Goal: Information Seeking & Learning: Learn about a topic

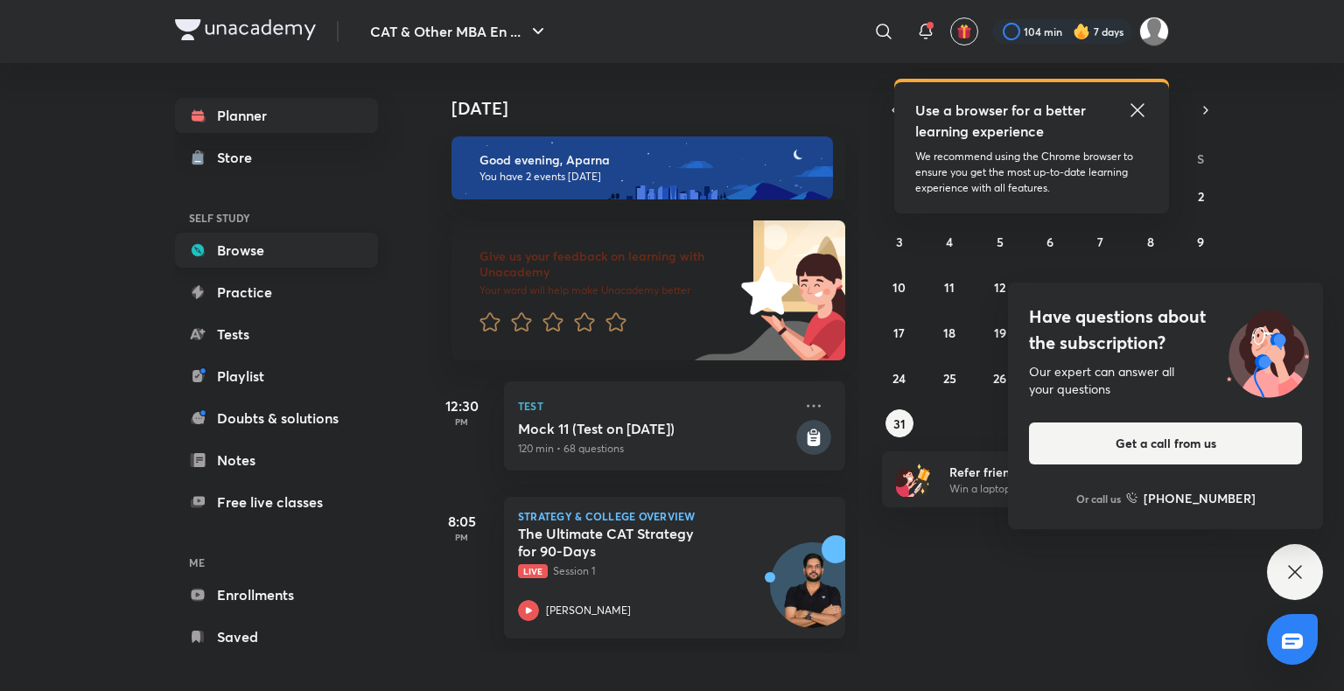
click at [243, 251] on link "Browse" at bounding box center [276, 250] width 203 height 35
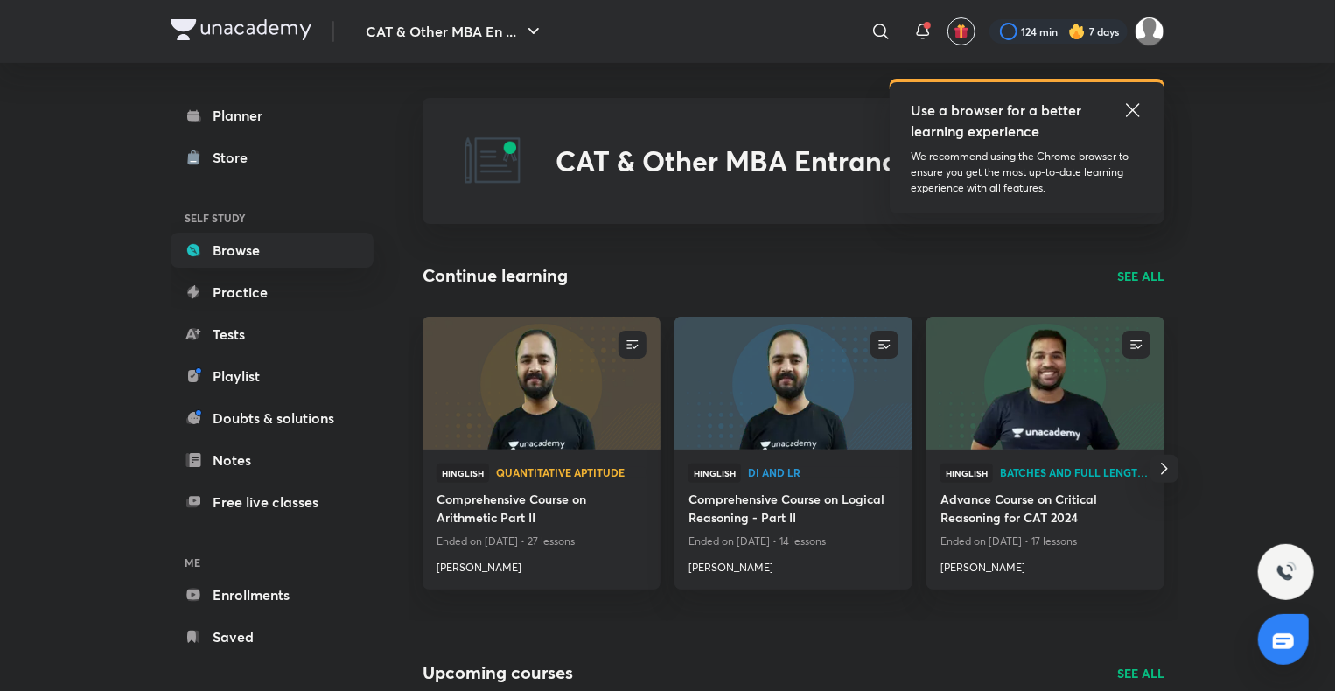
click at [1139, 271] on p "SEE ALL" at bounding box center [1140, 276] width 47 height 18
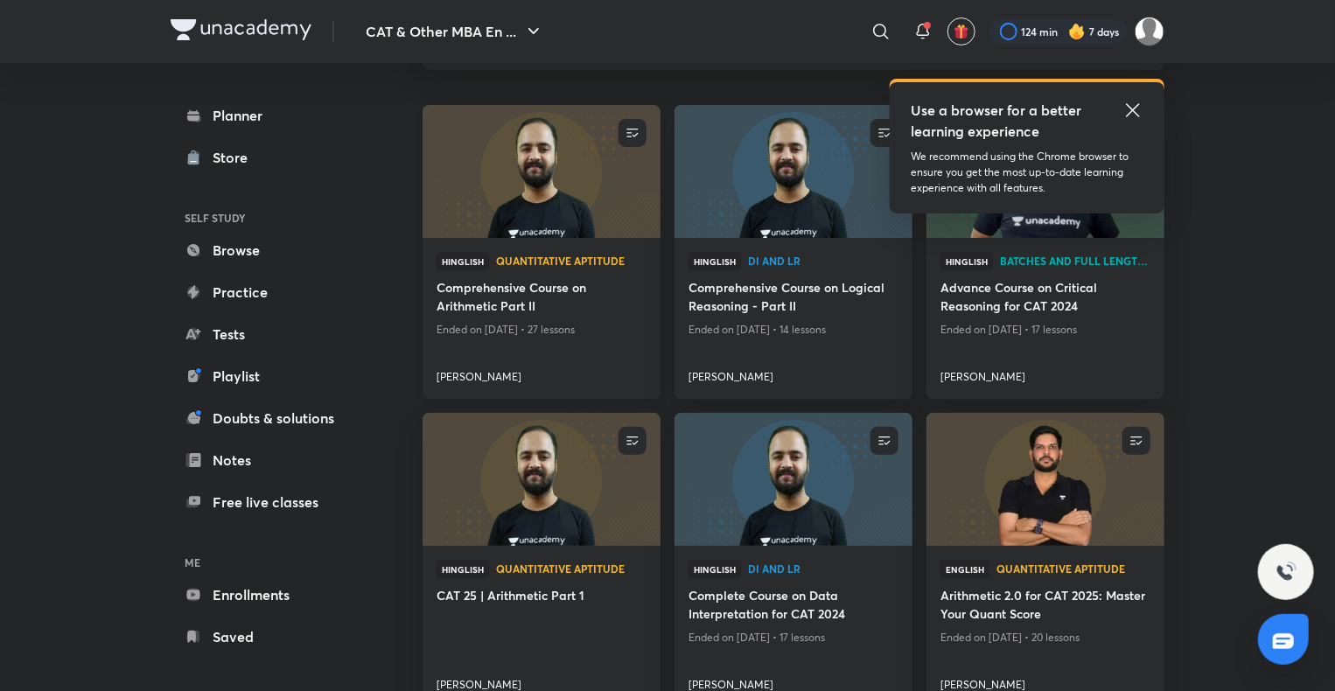
scroll to position [153, 0]
click at [1133, 107] on icon at bounding box center [1133, 110] width 21 height 21
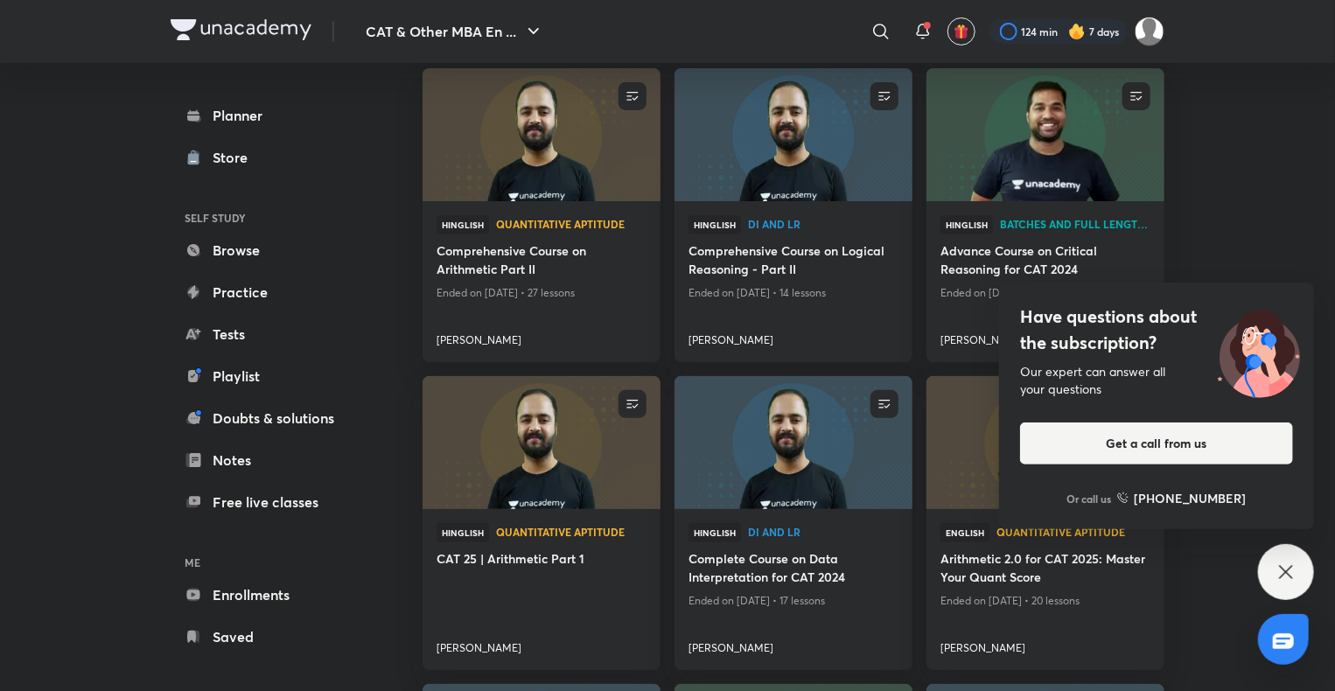
scroll to position [191, 0]
click at [1295, 565] on icon at bounding box center [1286, 572] width 21 height 21
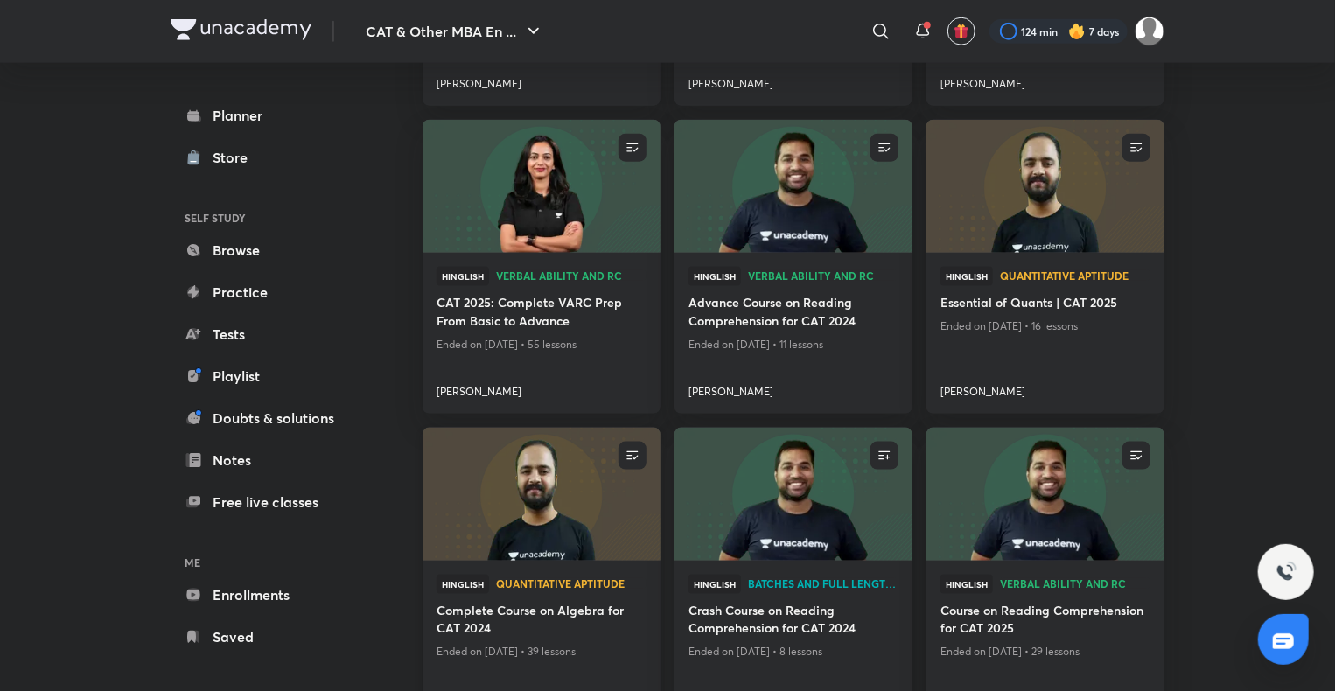
scroll to position [1045, 0]
click at [568, 477] on img at bounding box center [541, 493] width 242 height 136
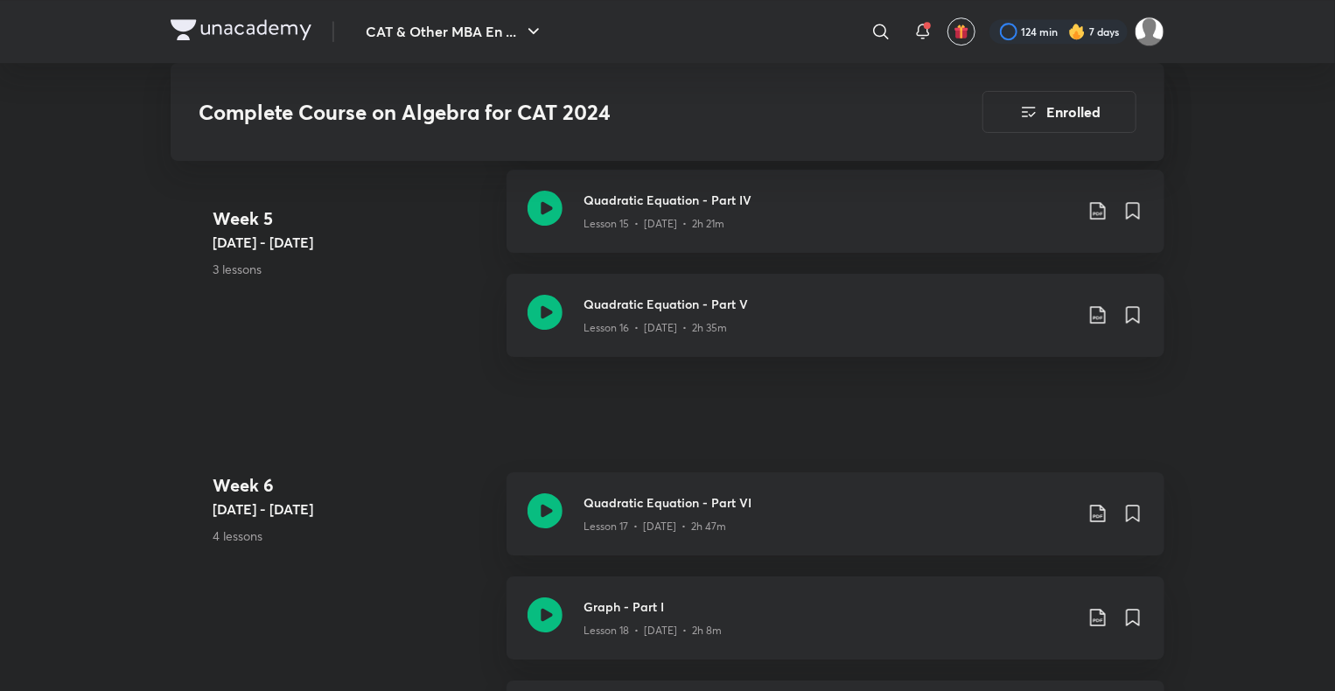
scroll to position [2855, 0]
